Goal: Navigation & Orientation: Go to known website

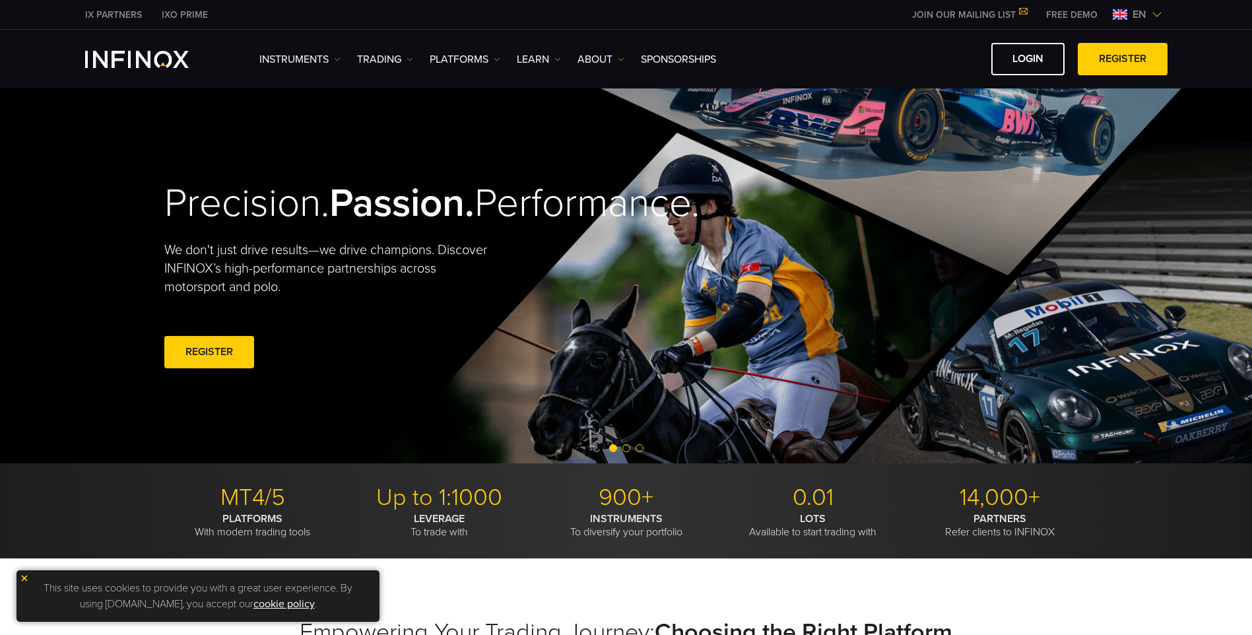
click at [1152, 13] on img at bounding box center [1157, 14] width 11 height 11
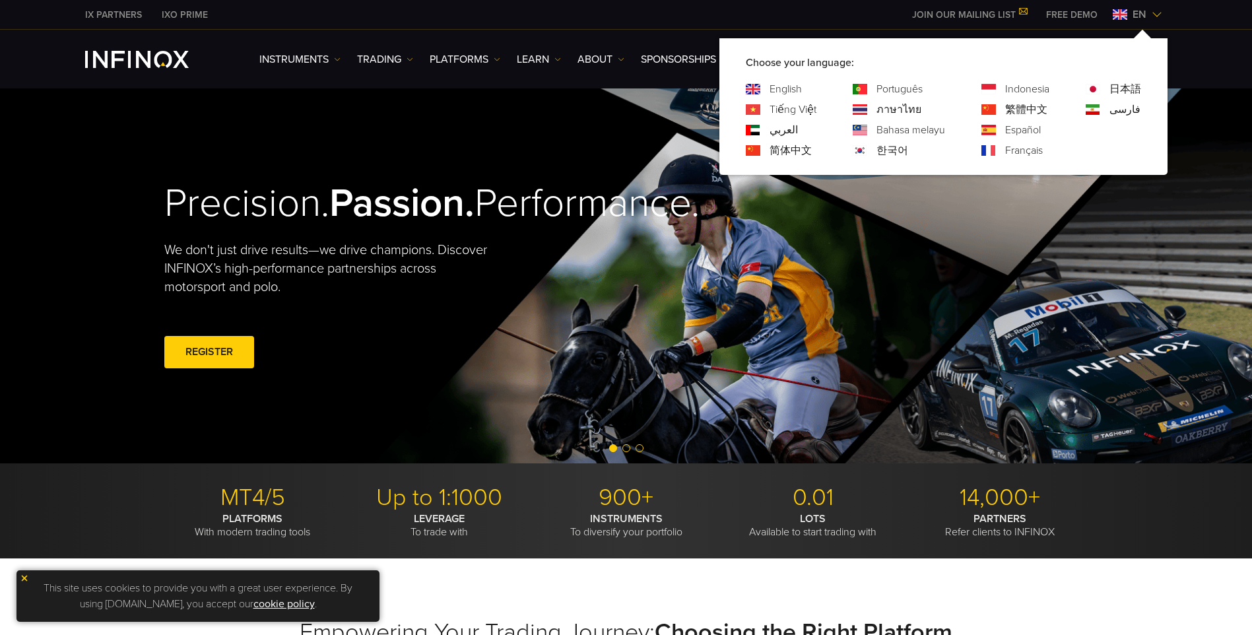
click at [892, 85] on link "Português" at bounding box center [900, 89] width 46 height 16
